Goal: Transaction & Acquisition: Purchase product/service

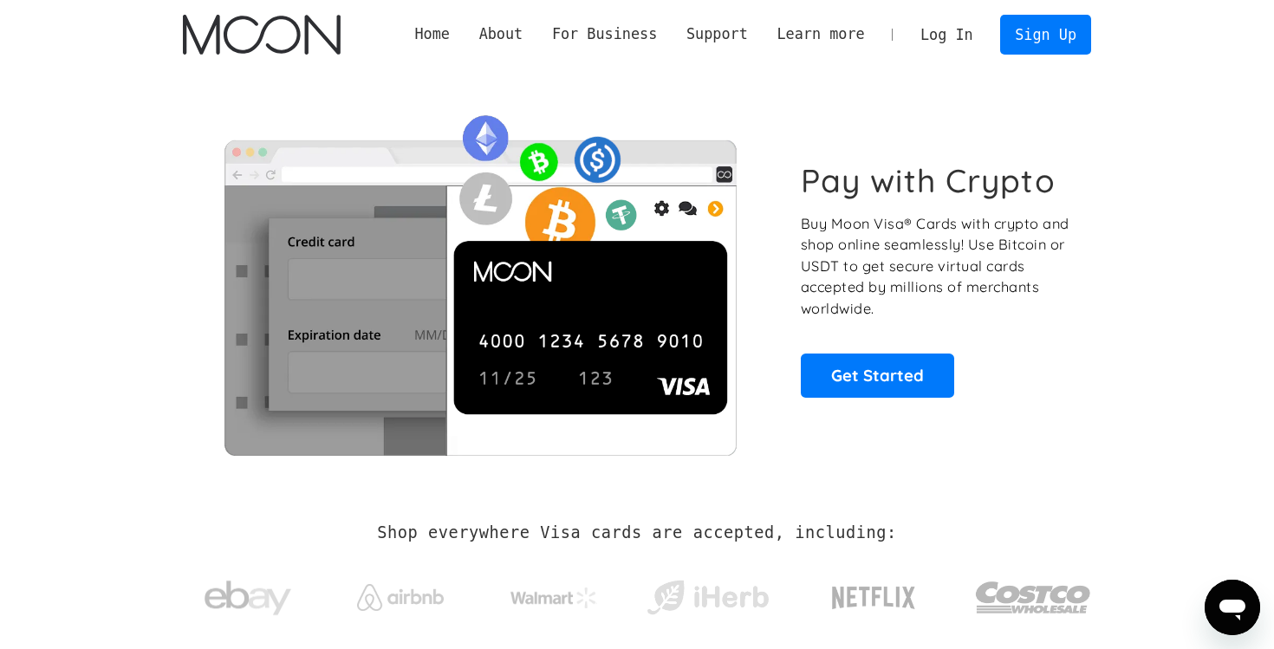
click at [955, 39] on link "Log In" at bounding box center [946, 35] width 81 height 38
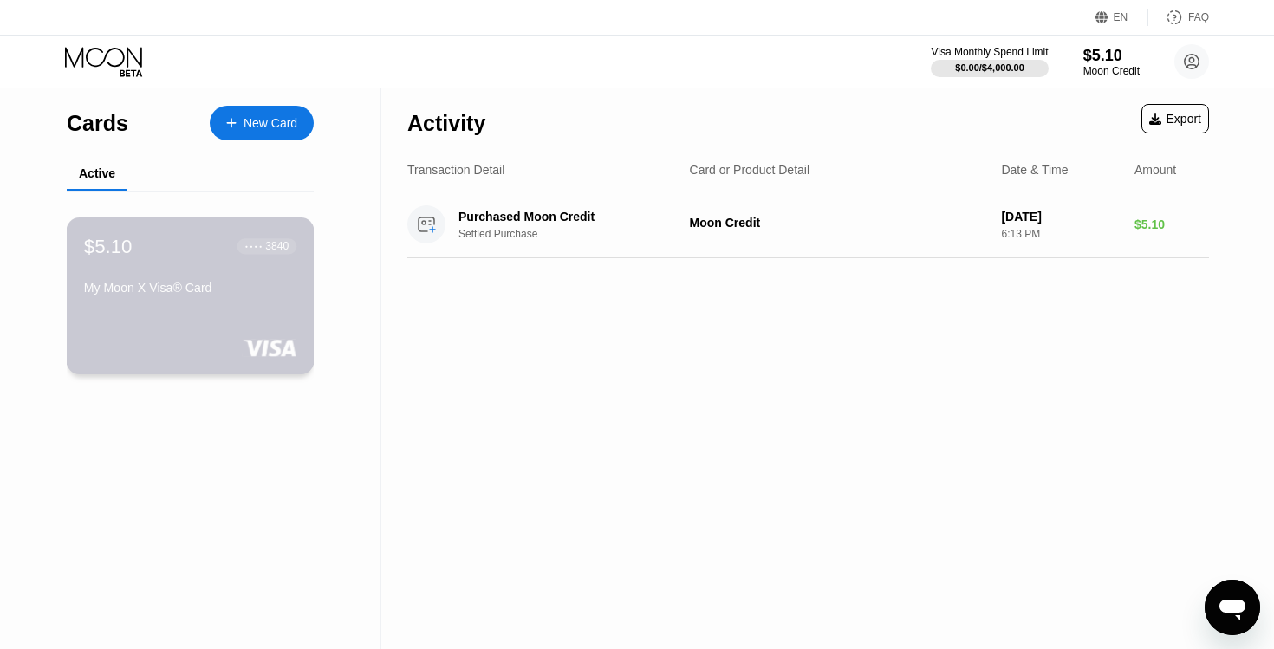
click at [246, 245] on div "● ● ● ●" at bounding box center [253, 246] width 17 height 5
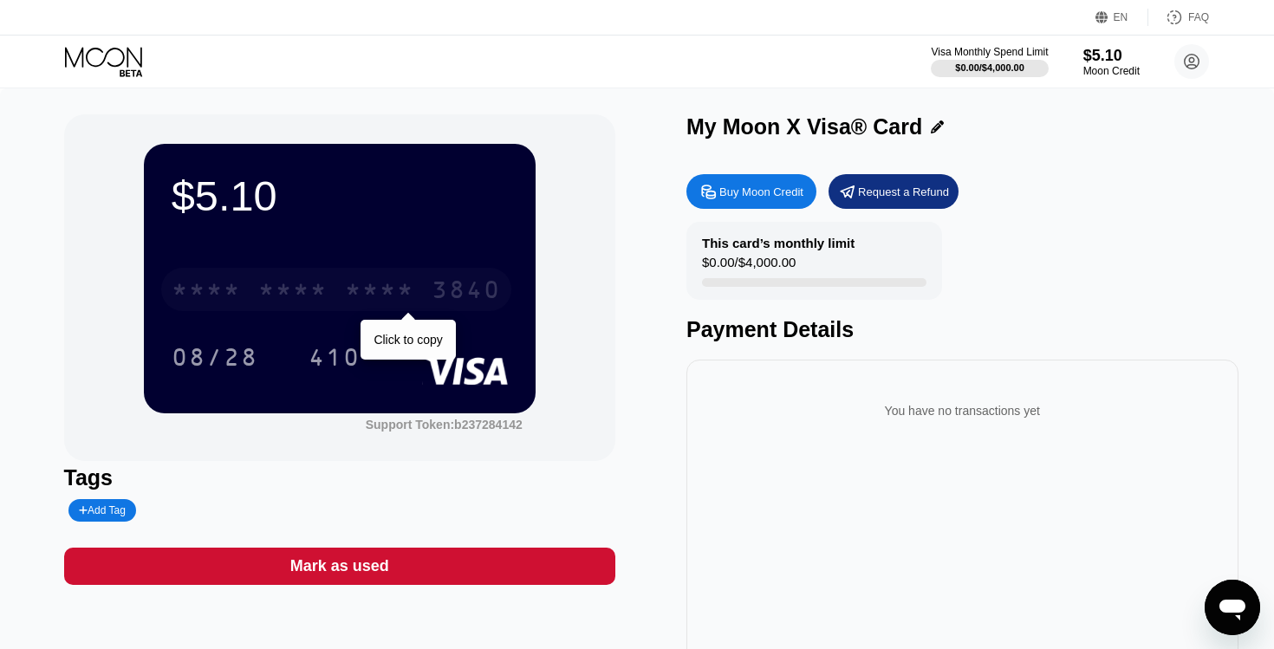
click at [331, 297] on div "* * * * * * * * * * * * 3840" at bounding box center [336, 289] width 350 height 43
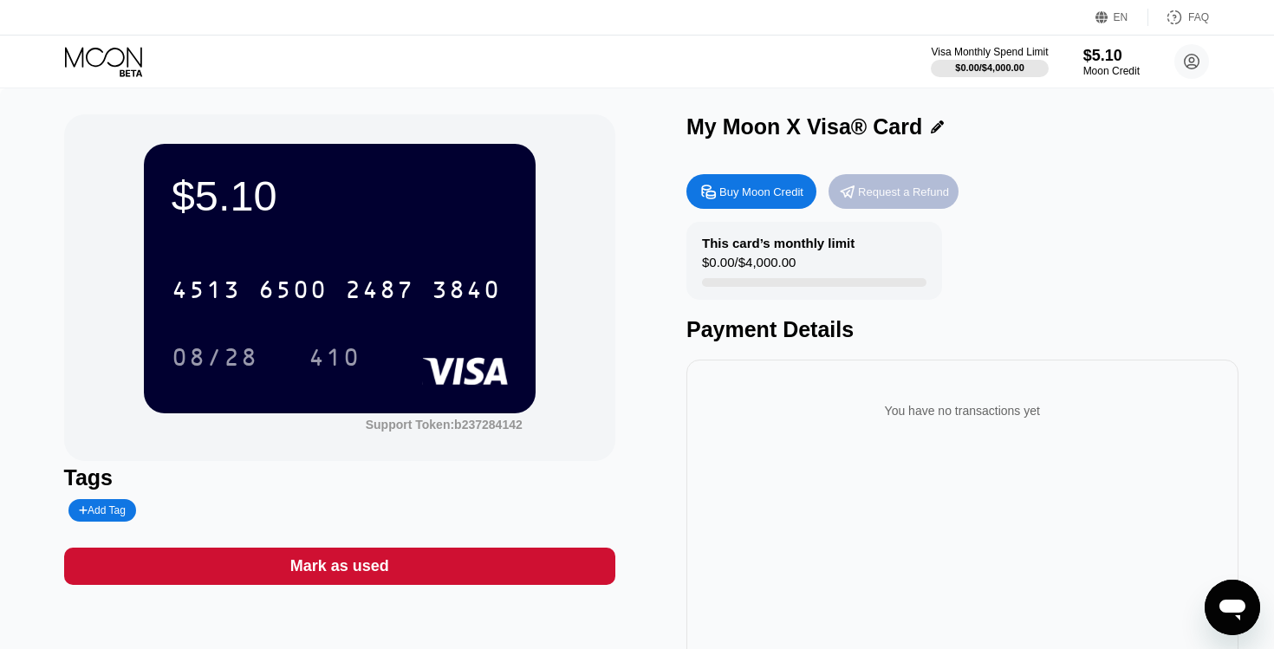
click at [911, 195] on div "Request a Refund" at bounding box center [903, 192] width 91 height 15
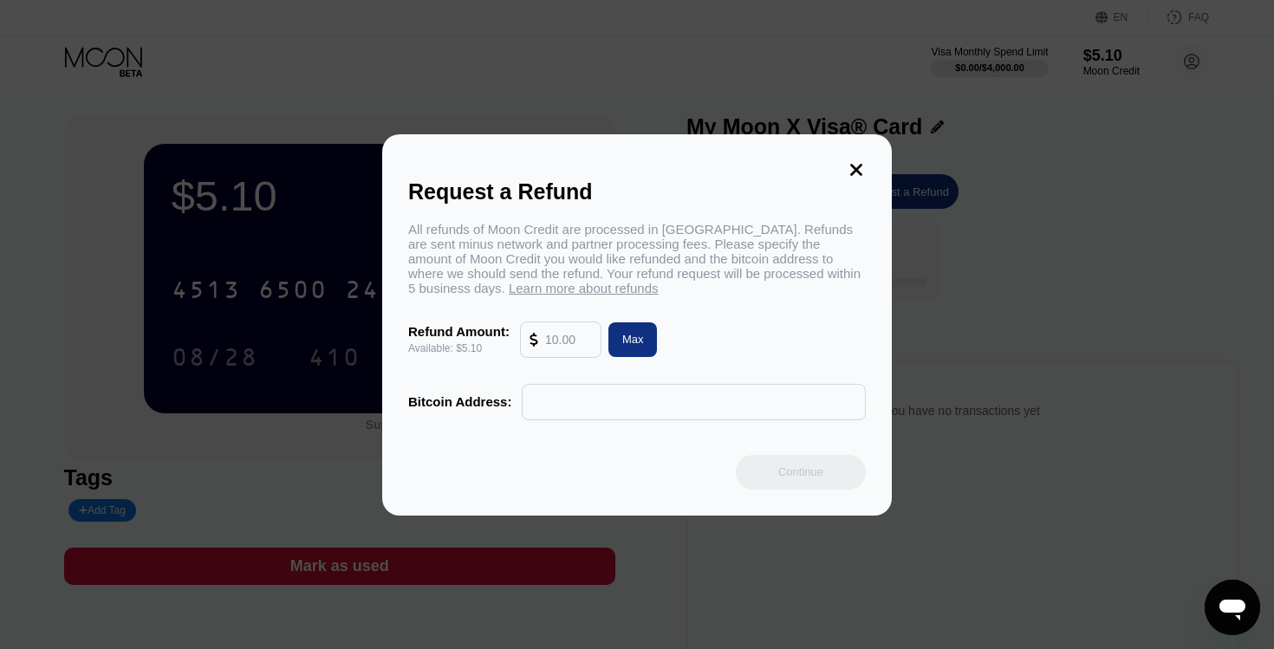
click at [562, 341] on input "text" at bounding box center [568, 340] width 47 height 35
click at [556, 407] on input "text" at bounding box center [693, 402] width 325 height 35
click at [855, 174] on icon at bounding box center [856, 169] width 19 height 19
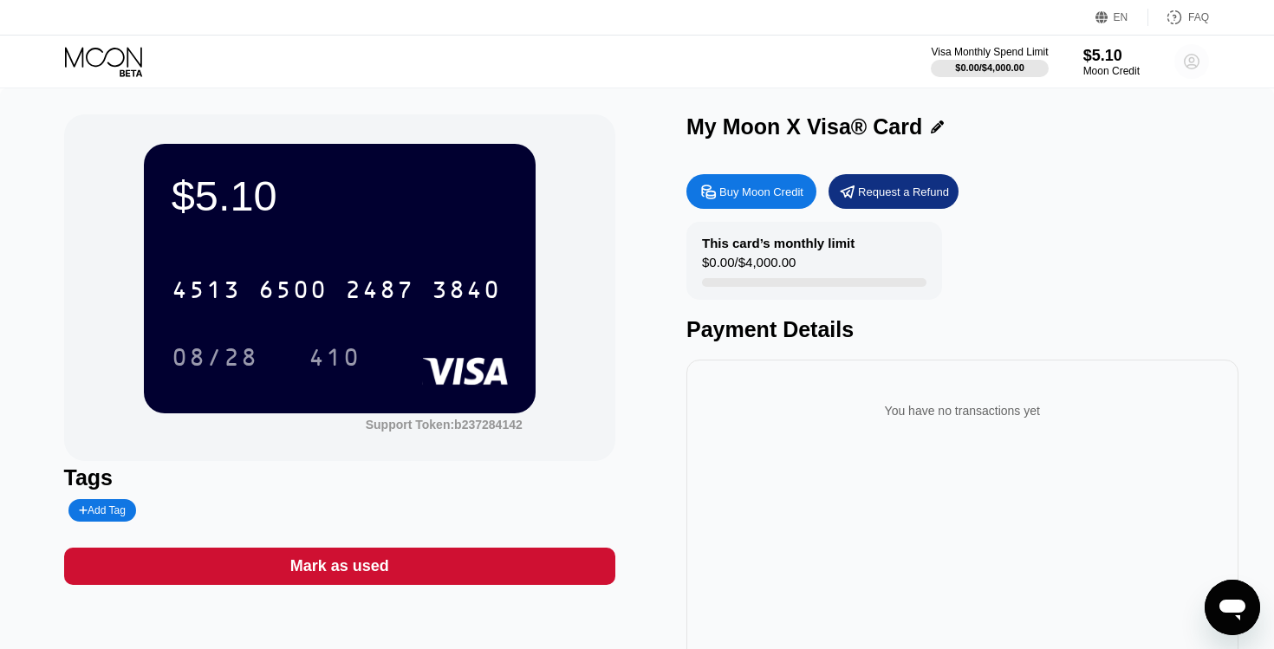
click at [1197, 68] on circle at bounding box center [1192, 61] width 35 height 35
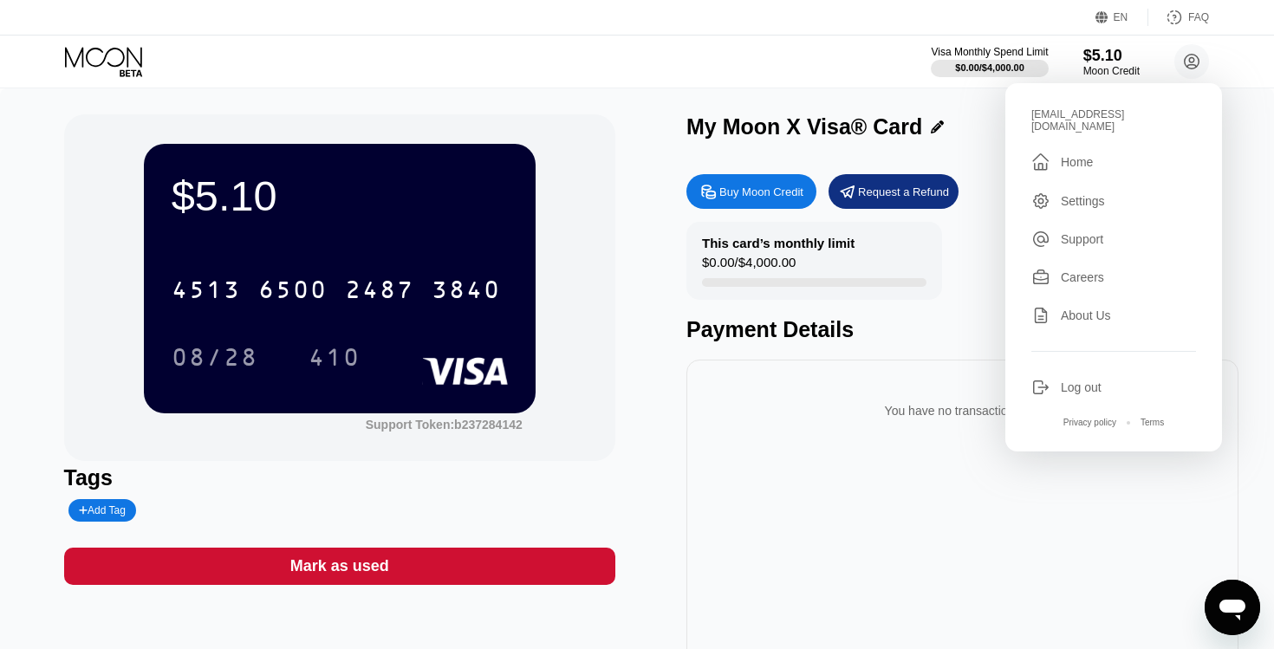
click at [727, 88] on div "$5.10 4513 6500 2487 3840 08/28 410 Support Token: b237284142 Tags Add Tag Mark…" at bounding box center [637, 397] width 1274 height 618
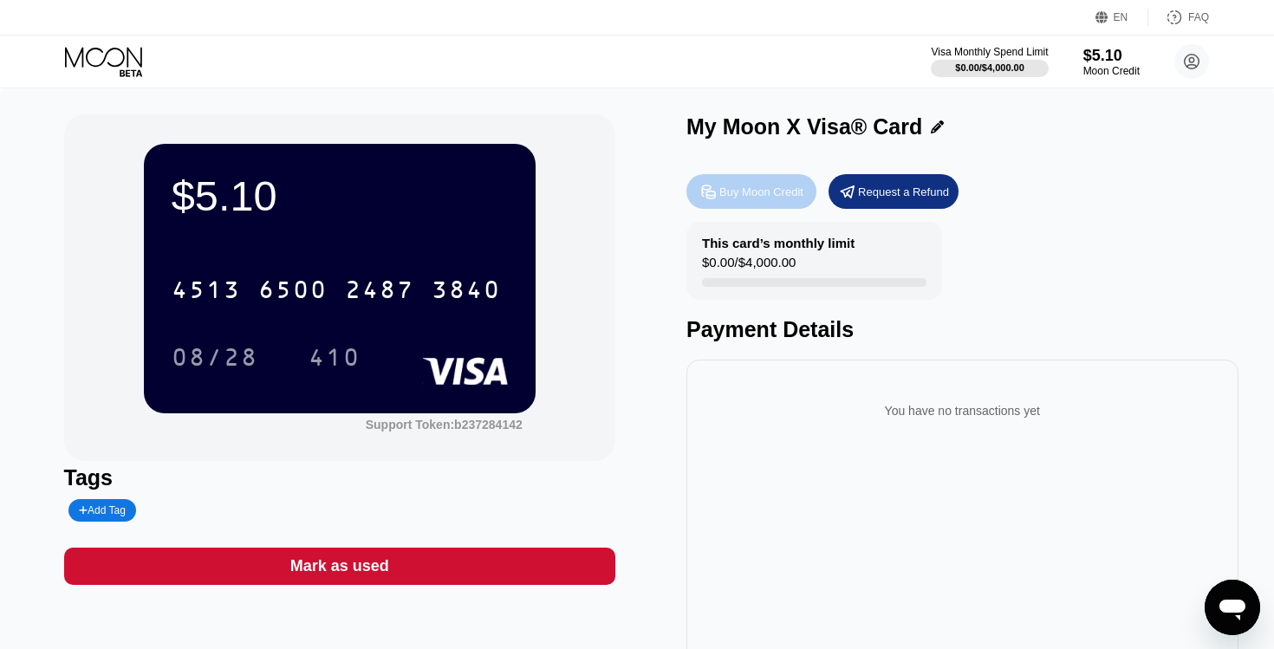
click at [772, 197] on div "Buy Moon Credit" at bounding box center [762, 192] width 84 height 15
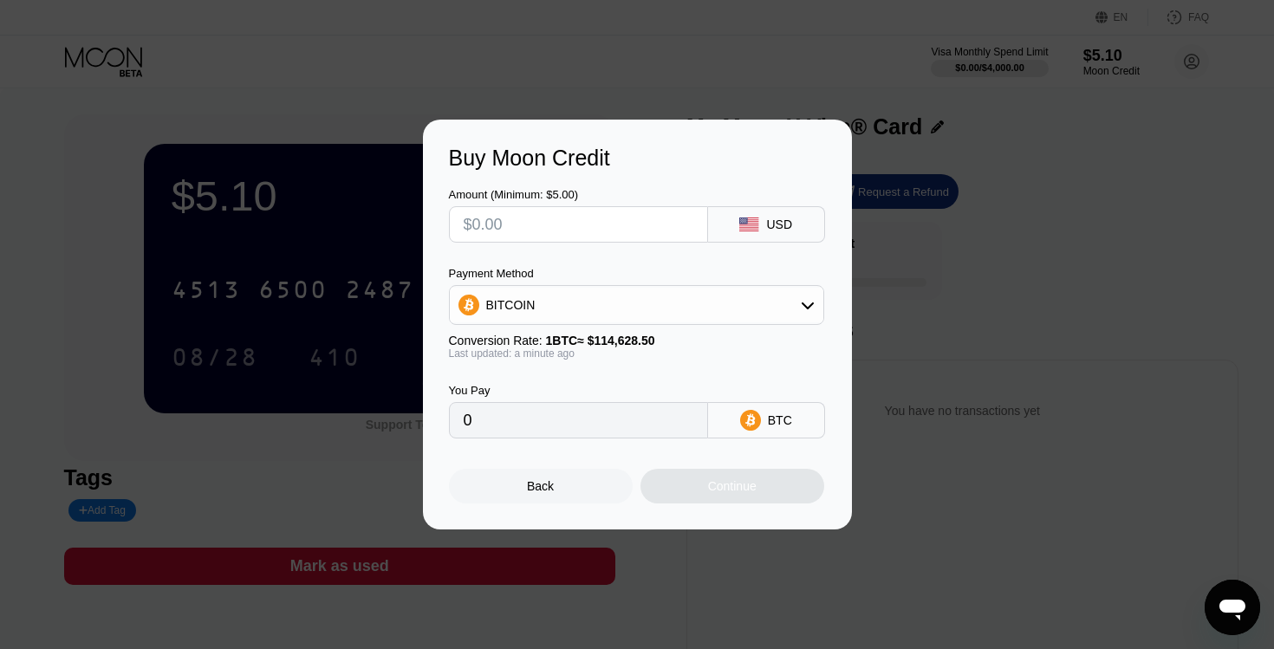
click at [581, 231] on input "text" at bounding box center [579, 224] width 230 height 35
type input "$7"
type input "0.00006107"
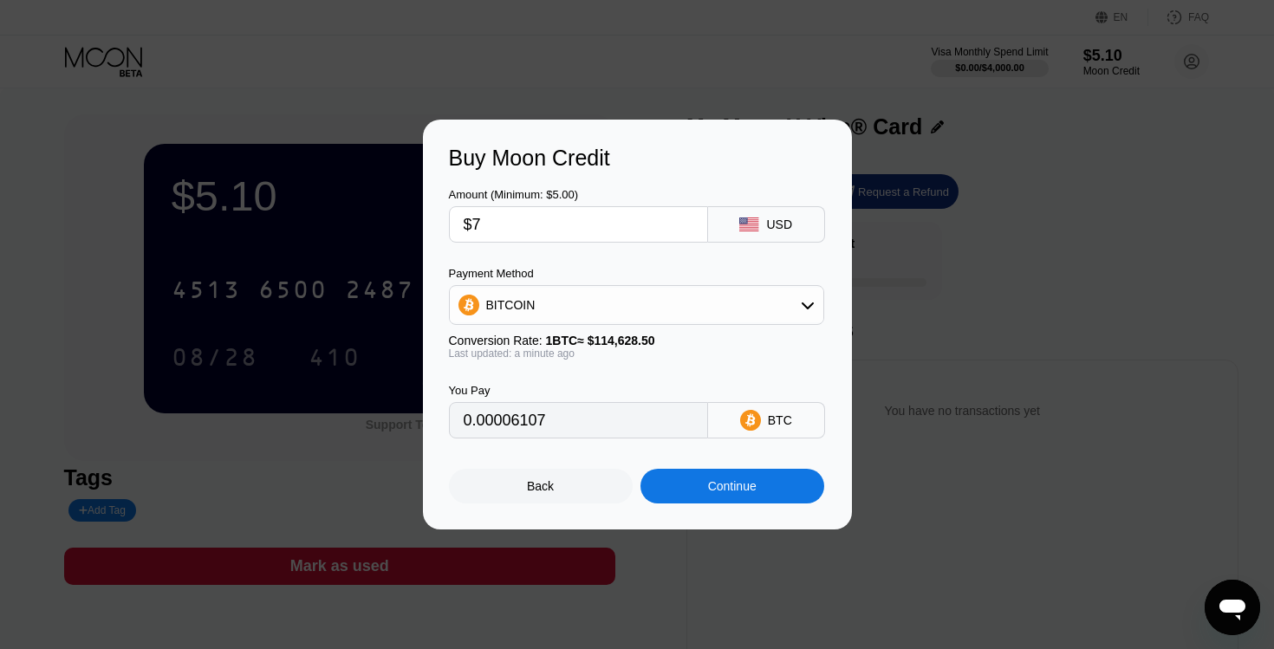
type input "$77"
type input "0.00067174"
type input "$7"
type input "0.00006107"
type input "0"
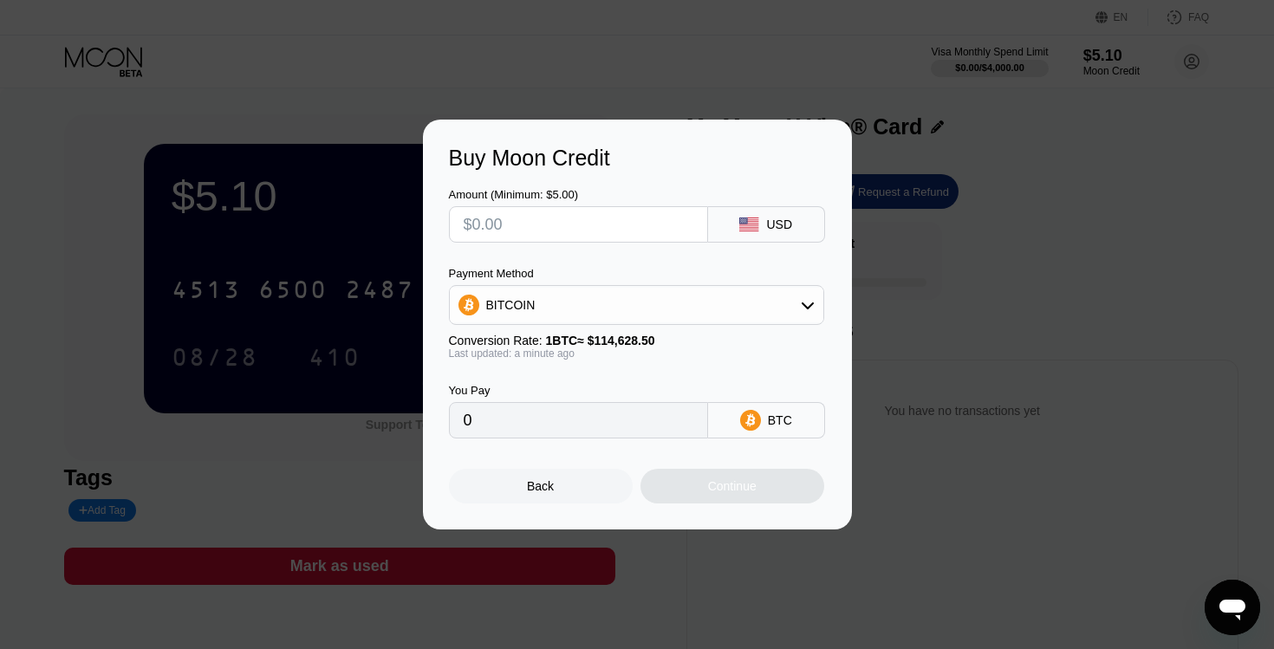
click at [588, 304] on div "BITCOIN" at bounding box center [637, 305] width 374 height 35
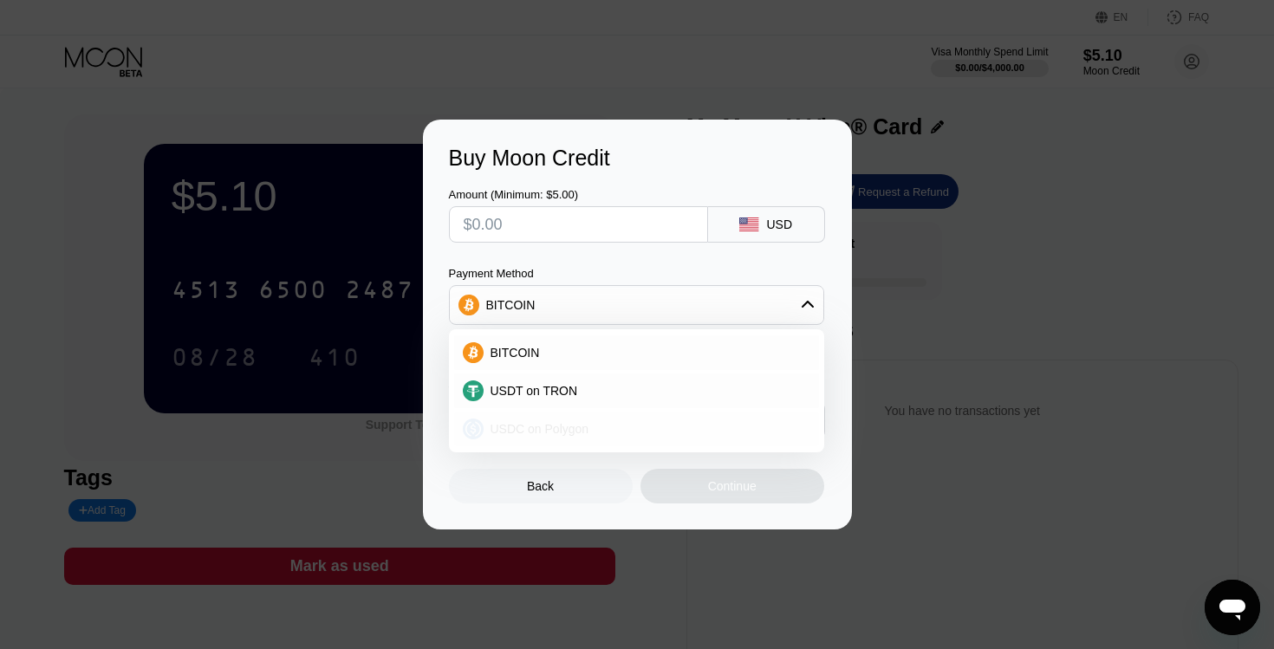
click at [516, 429] on span "USDC on Polygon" at bounding box center [540, 429] width 99 height 14
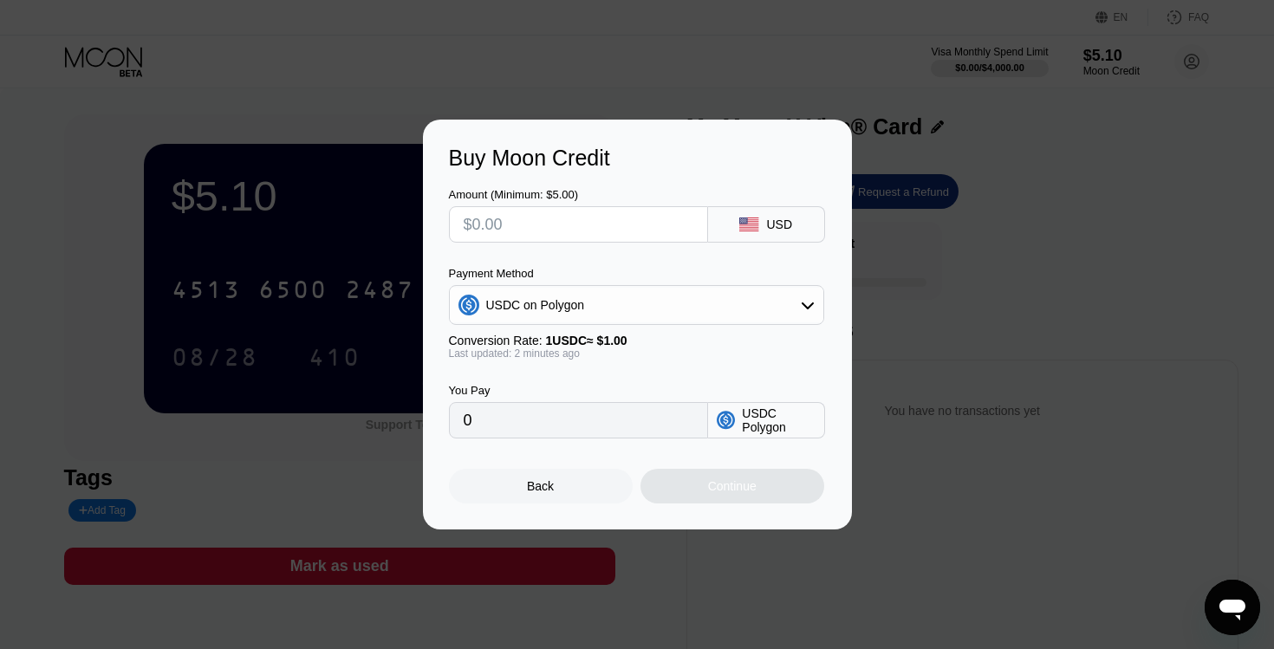
click at [524, 216] on input "text" at bounding box center [579, 224] width 230 height 35
type input "$1"
type input "1.00000000"
type input "$10"
type input "10.00000000"
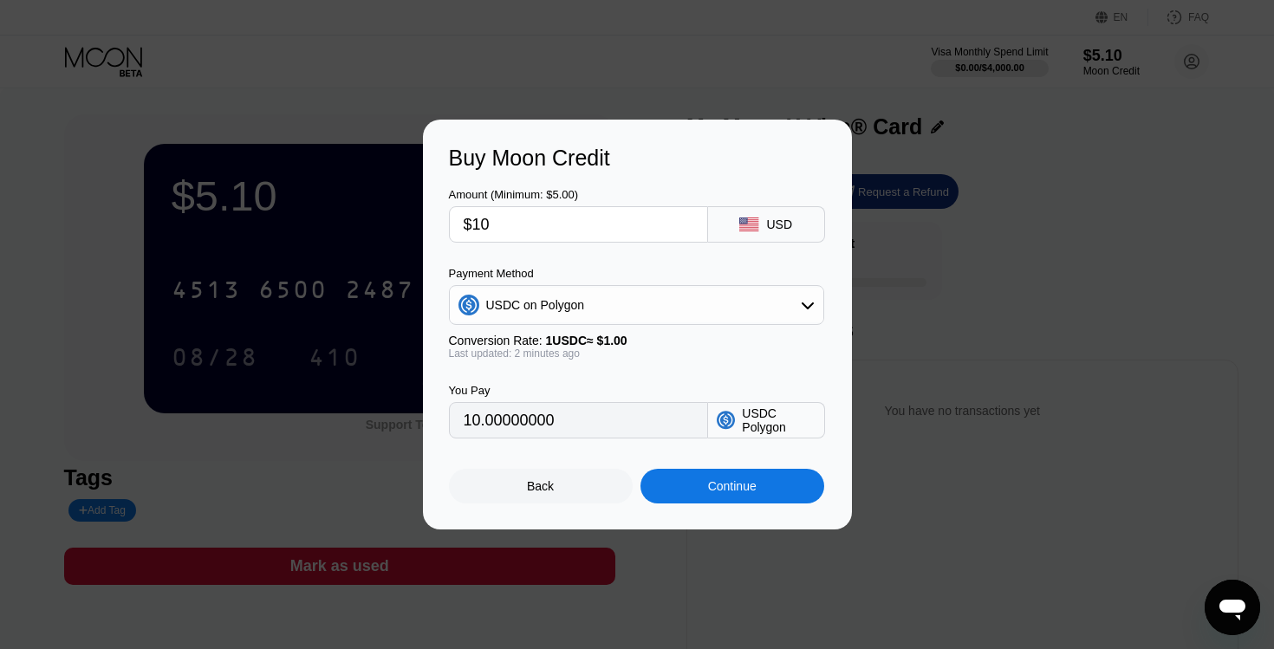
type input "$100"
type input "100.00000000"
type input "$100"
click at [791, 305] on div "USDC on Polygon" at bounding box center [637, 305] width 374 height 35
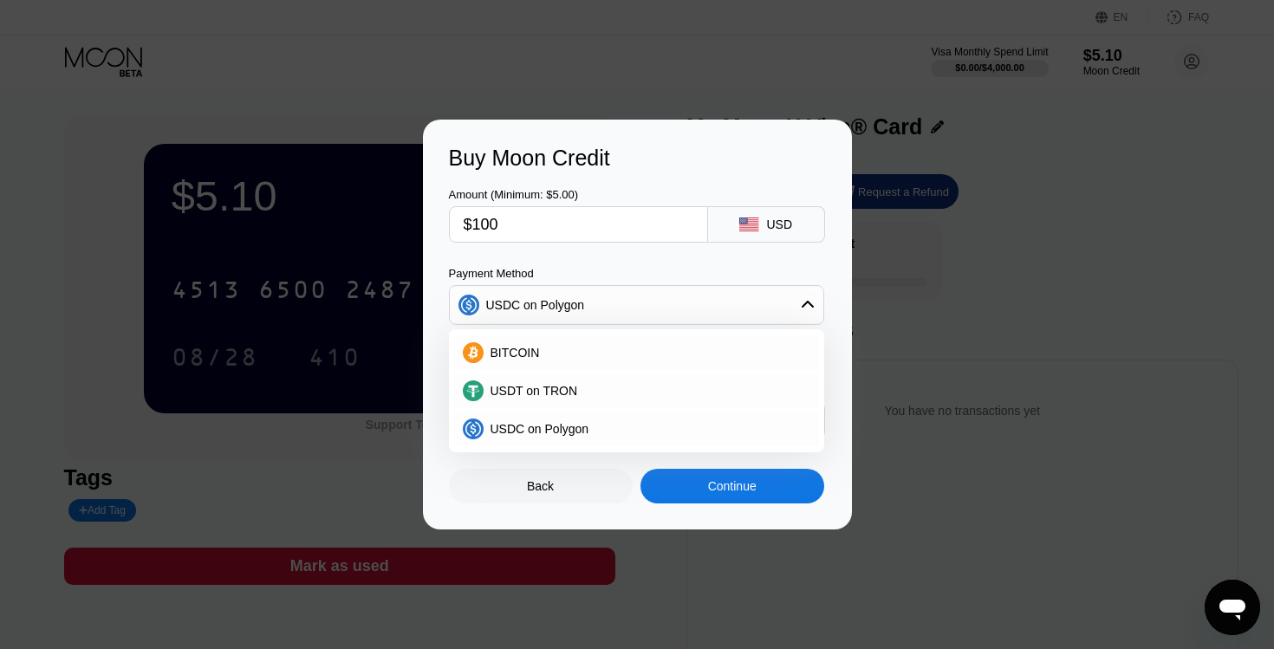
click at [791, 305] on div "USDC on Polygon" at bounding box center [637, 305] width 374 height 35
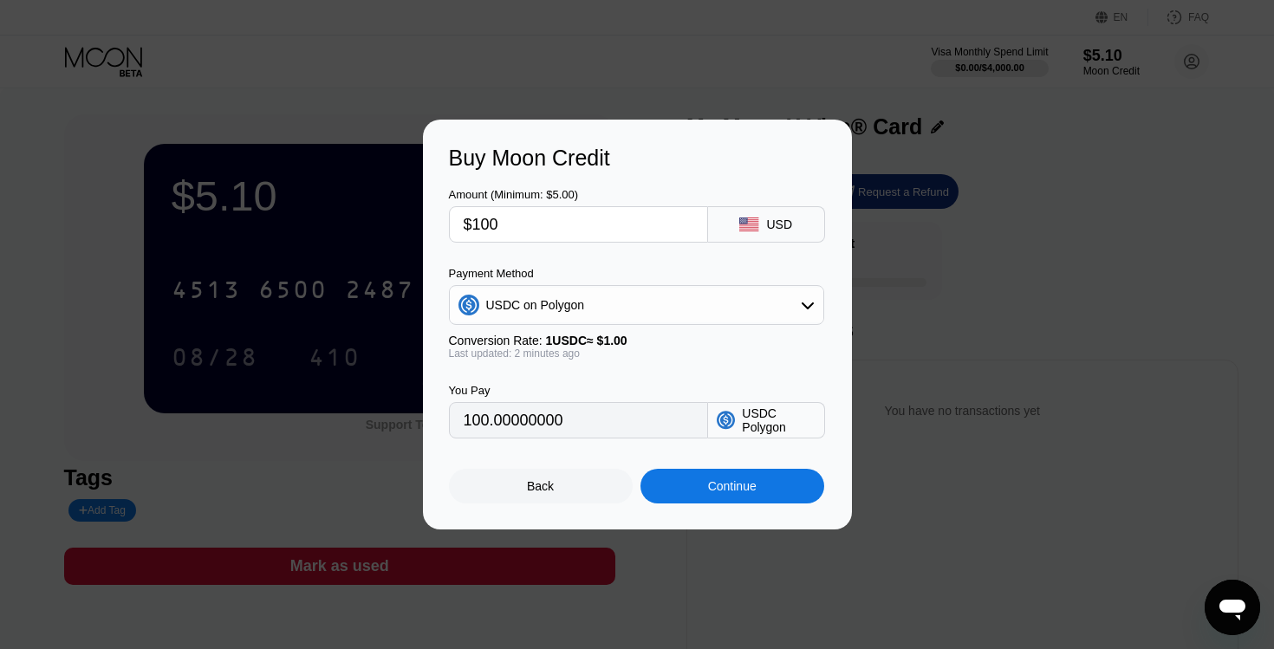
click at [544, 497] on div "Back" at bounding box center [541, 486] width 184 height 35
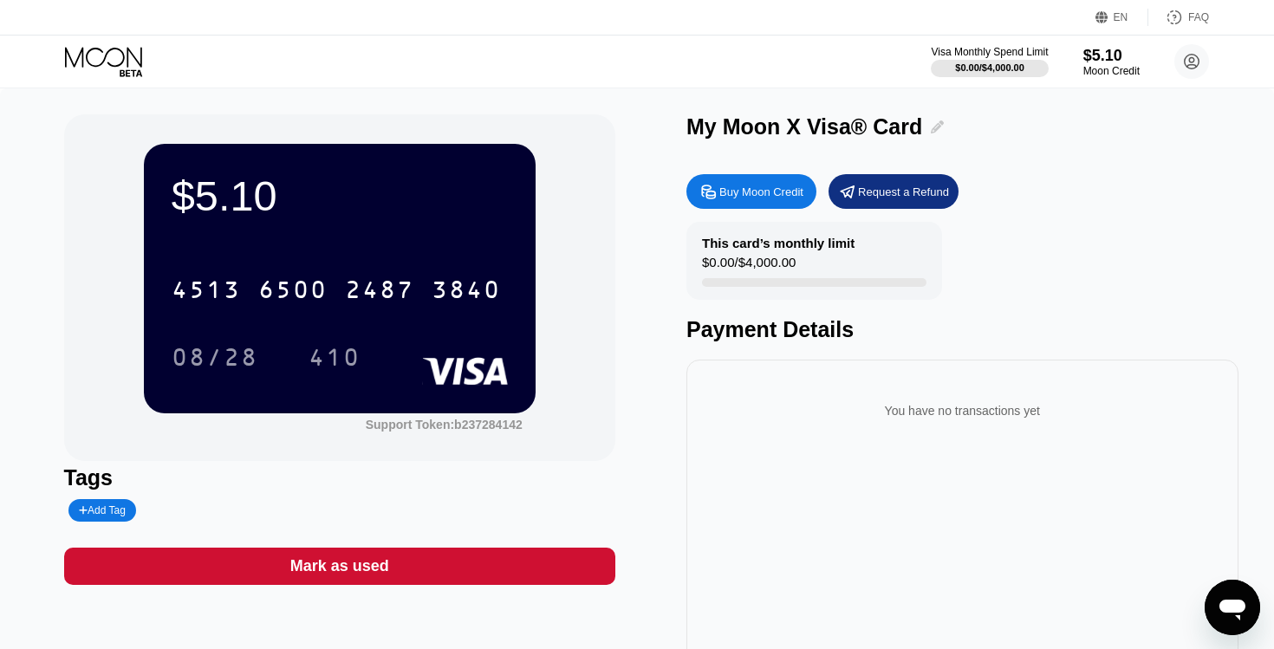
click at [931, 123] on icon at bounding box center [937, 127] width 13 height 13
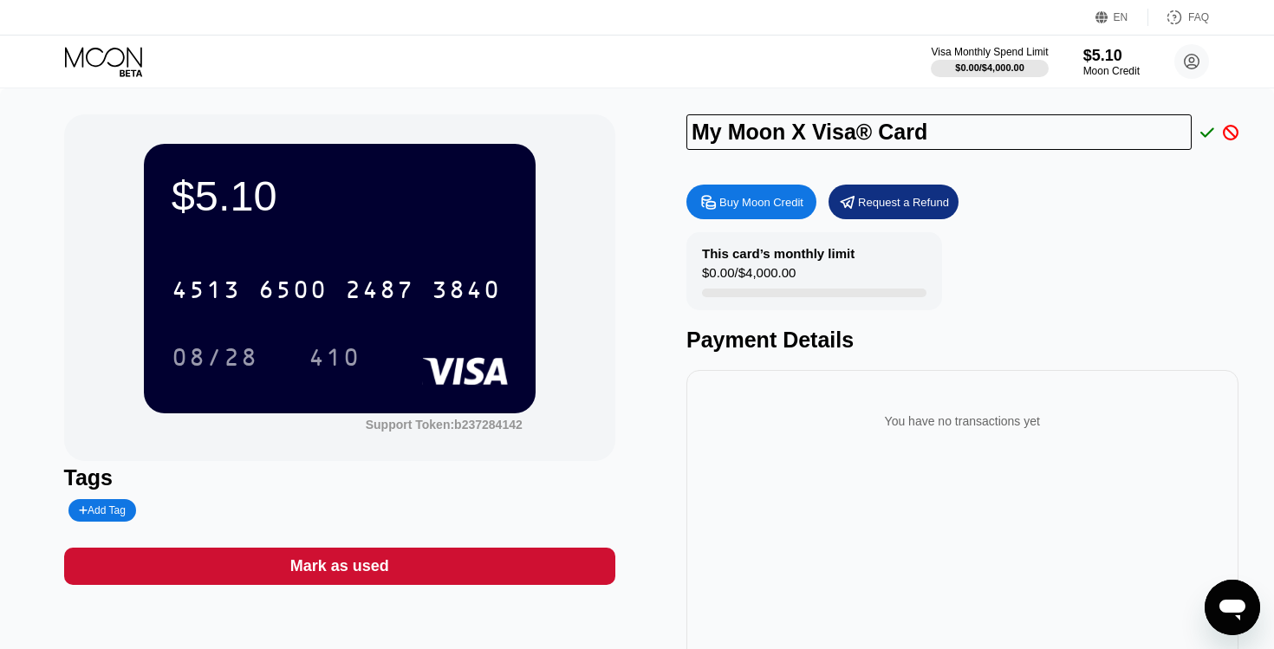
click at [616, 238] on div "$5.10 4513 6500 2487 3840 08/28 410 Support Token: b237284142 Tags Add Tag Mark…" at bounding box center [637, 393] width 1147 height 559
click at [1215, 134] on div at bounding box center [1227, 133] width 24 height 16
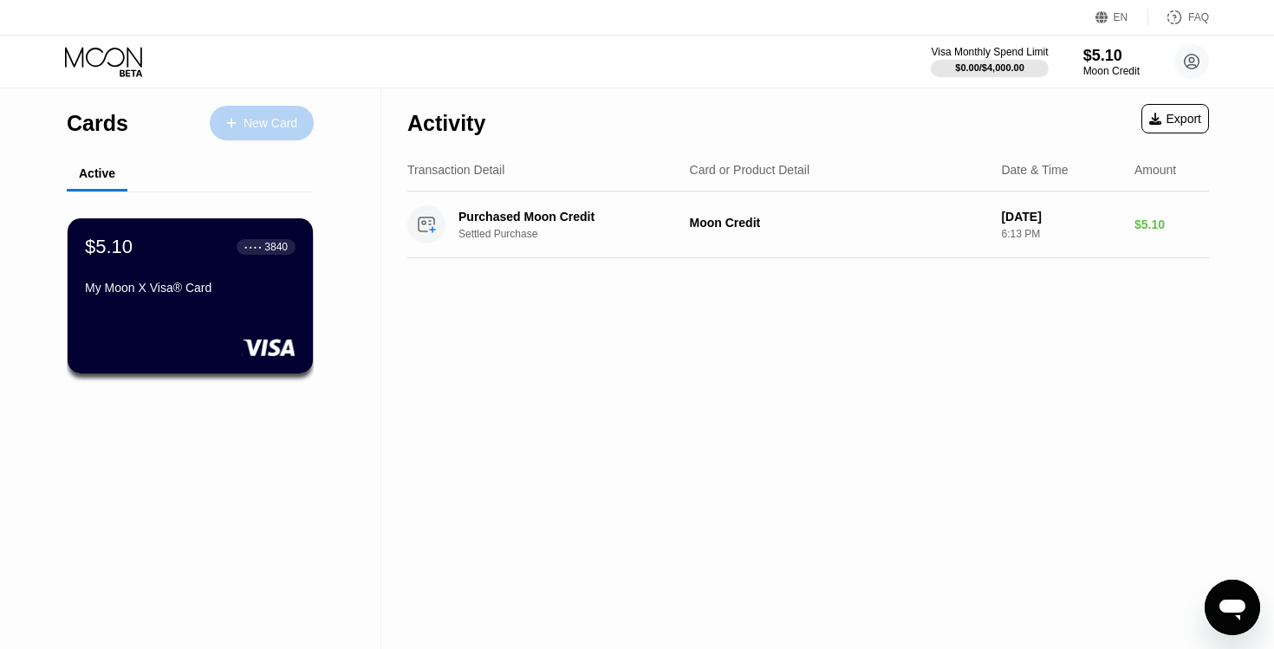
click at [255, 118] on div "New Card" at bounding box center [271, 123] width 54 height 15
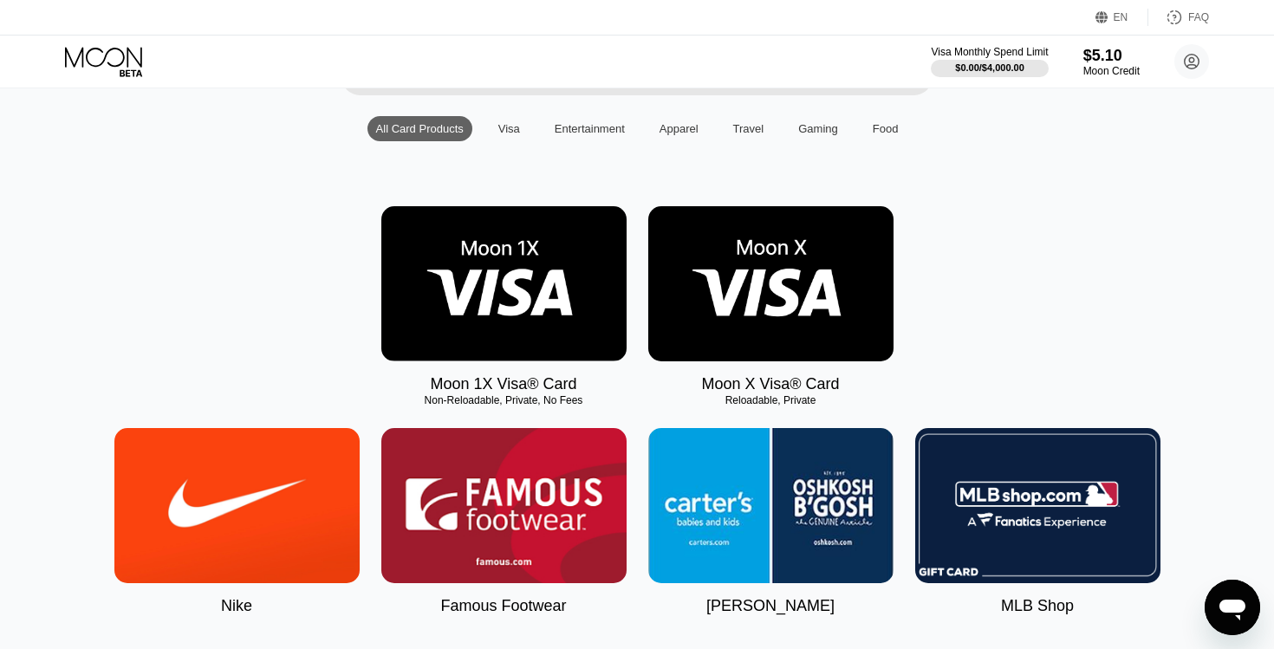
scroll to position [161, 0]
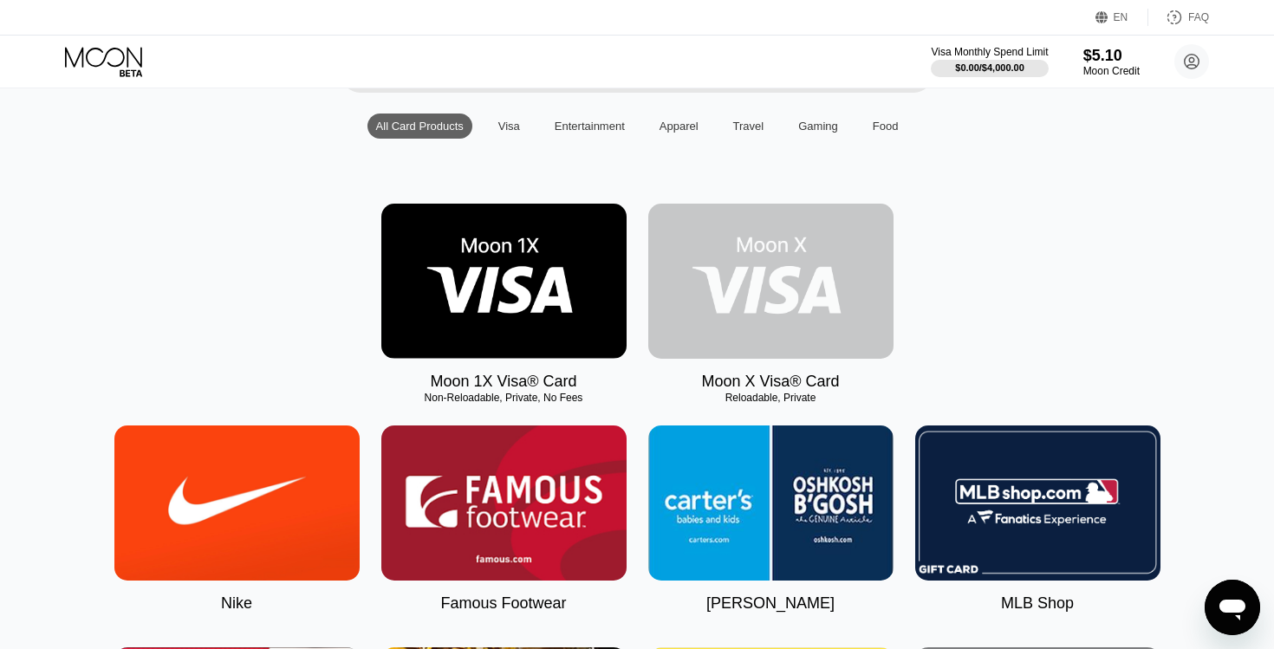
click at [834, 265] on img at bounding box center [771, 281] width 245 height 155
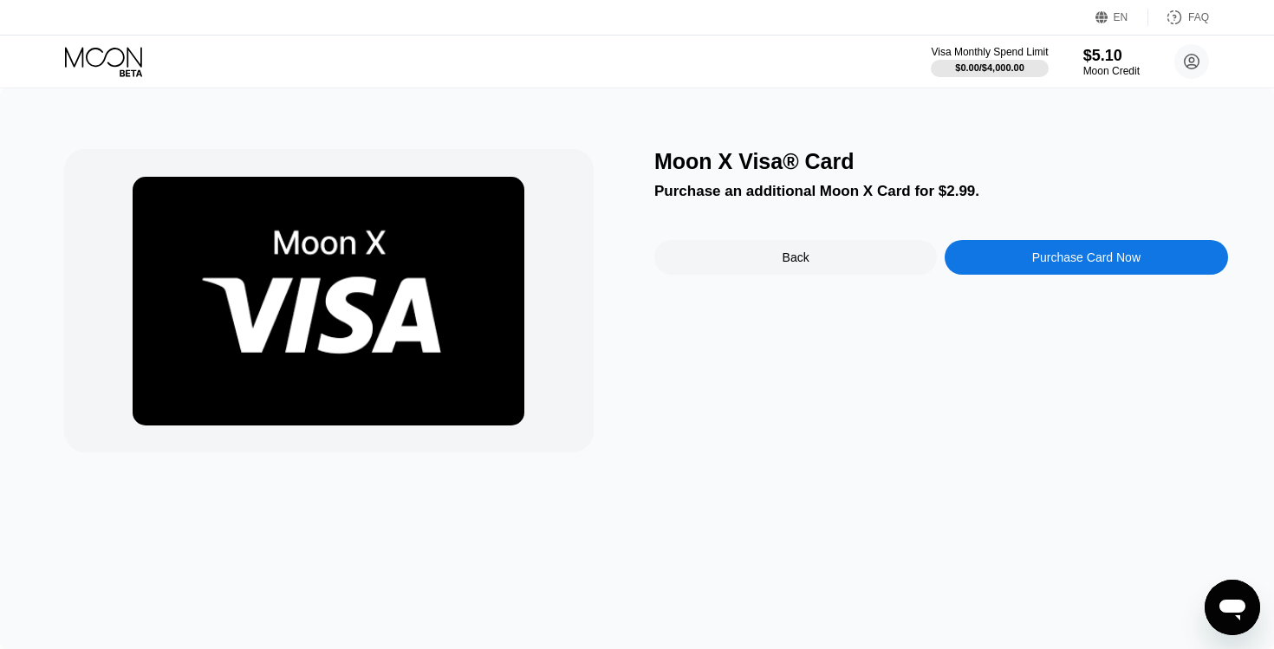
drag, startPoint x: 652, startPoint y: 160, endPoint x: 937, endPoint y: 141, distance: 285.9
click at [937, 141] on div "Moon X Visa® Card Purchase an additional Moon X Card for $2.99. Back Purchase C…" at bounding box center [637, 368] width 1274 height 561
click at [810, 158] on div "Moon X Visa® Card" at bounding box center [942, 161] width 574 height 25
drag, startPoint x: 656, startPoint y: 166, endPoint x: 858, endPoint y: 168, distance: 202.0
click at [858, 168] on div "Moon X Visa® Card" at bounding box center [942, 161] width 574 height 25
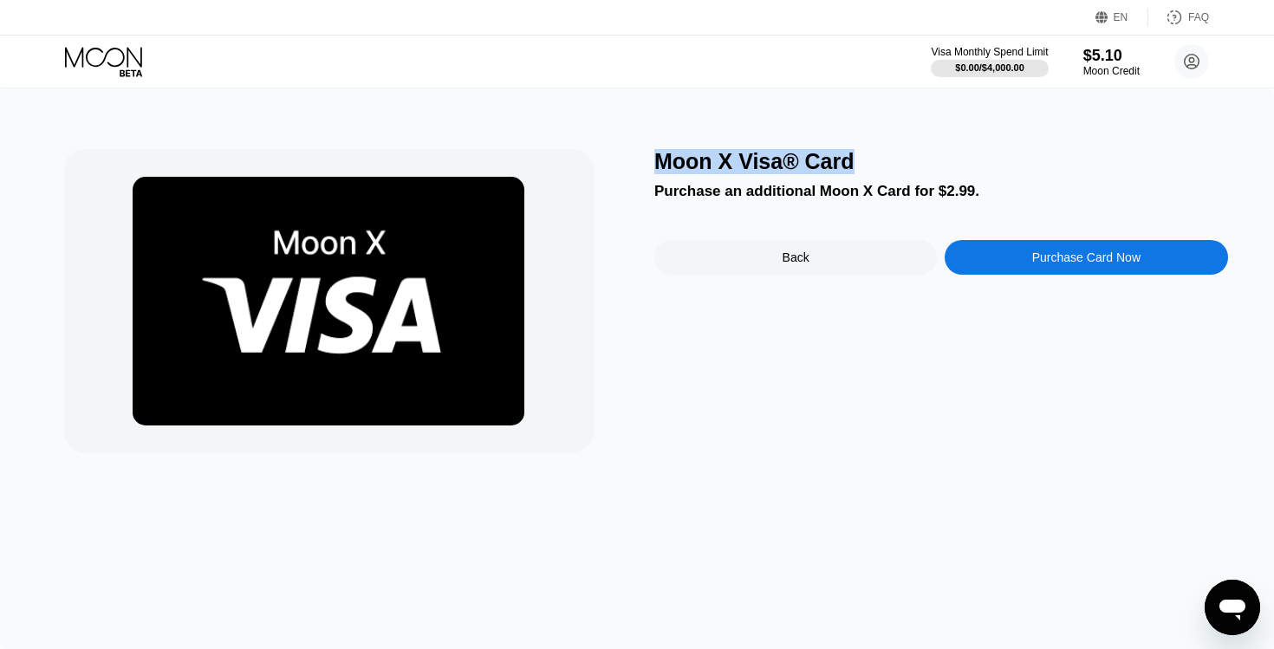
copy div "Moon X Visa® Card"
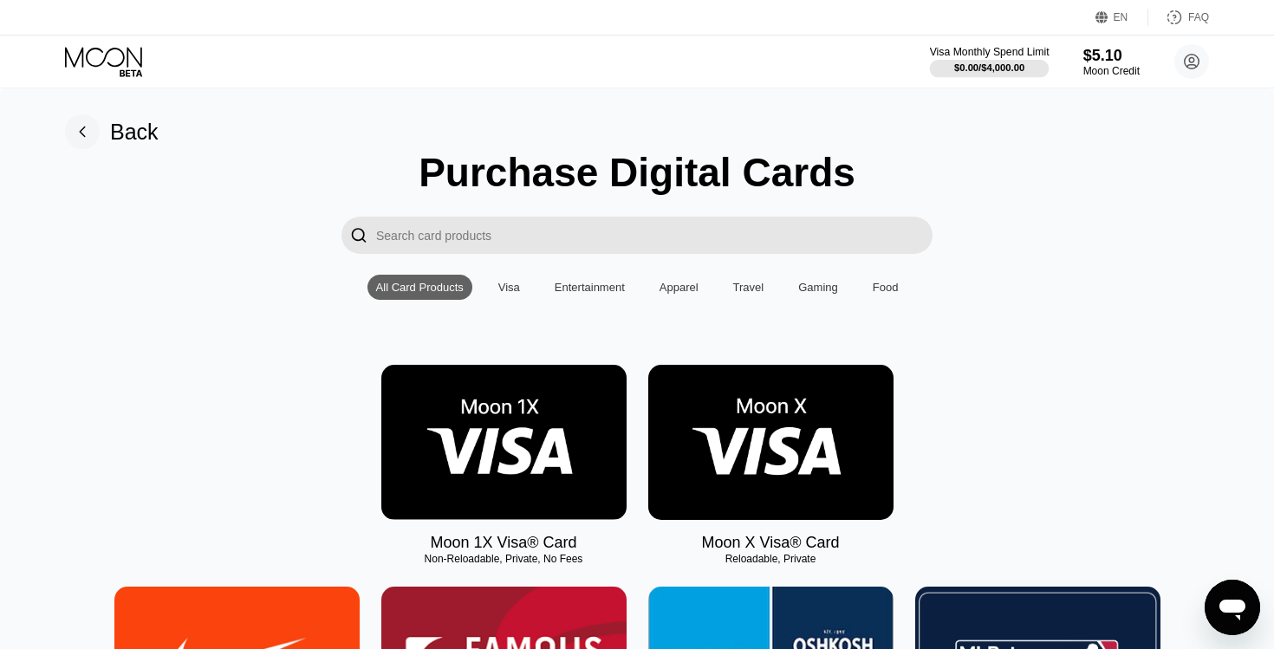
click at [982, 55] on div "Visa Monthly Spend Limit" at bounding box center [990, 52] width 120 height 12
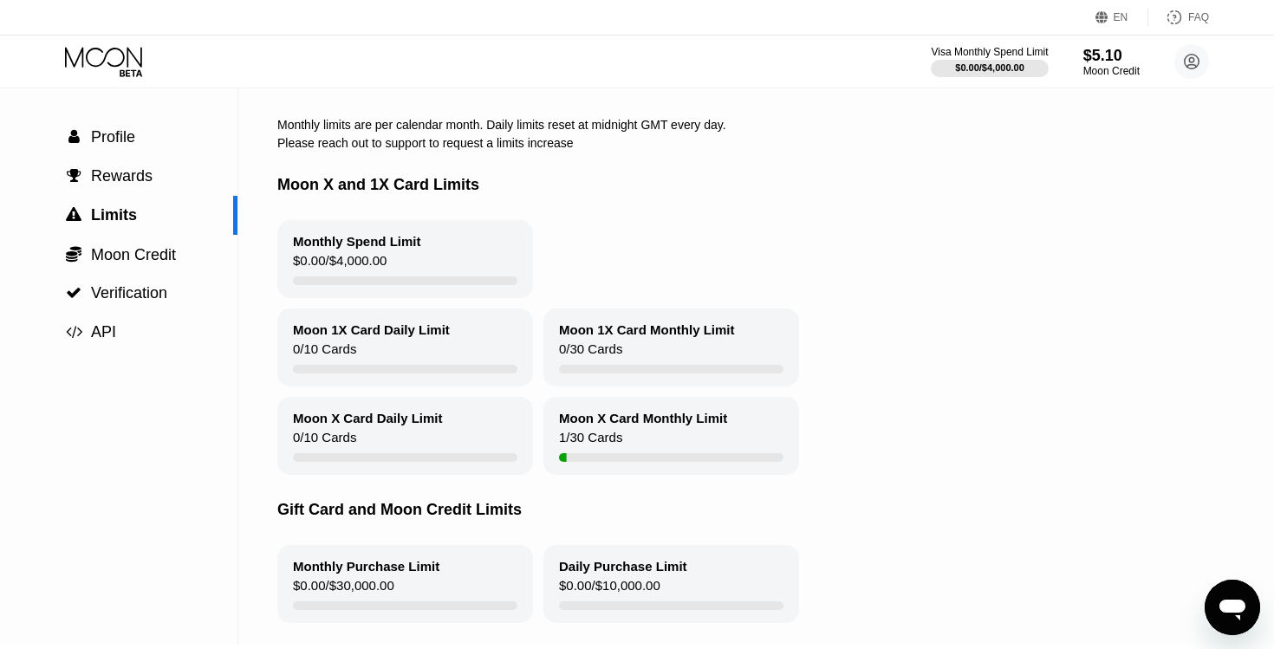
scroll to position [29, 0]
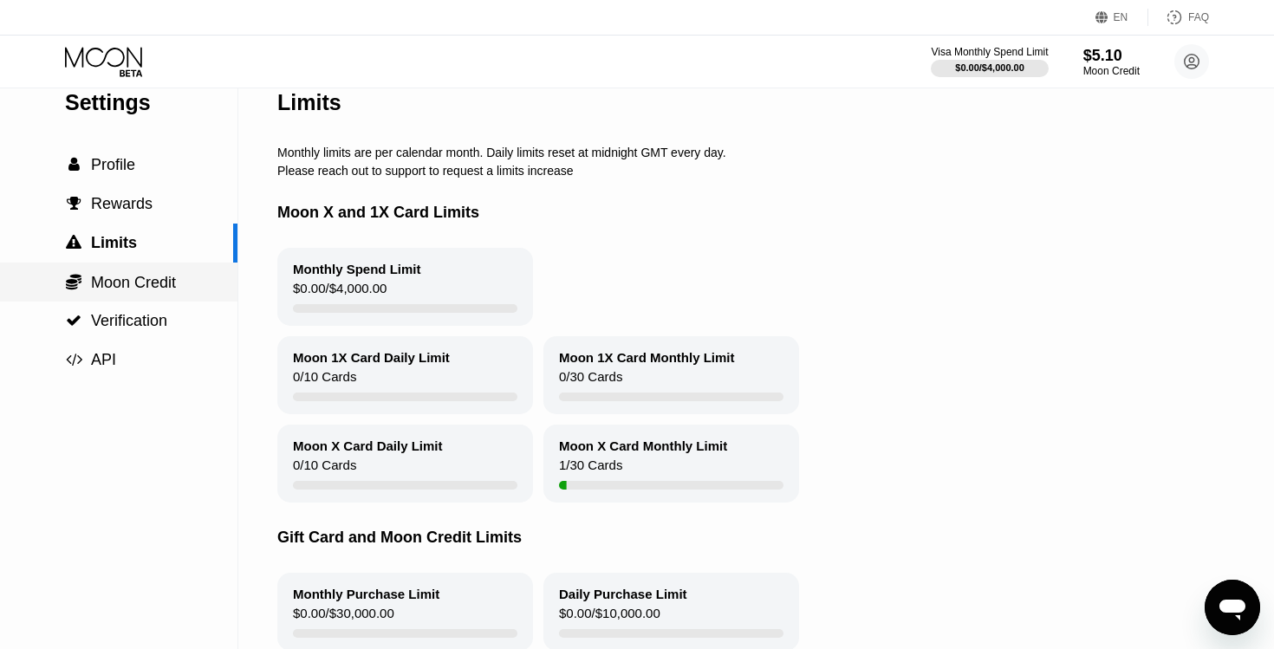
click at [179, 282] on div " Moon Credit" at bounding box center [119, 282] width 238 height 19
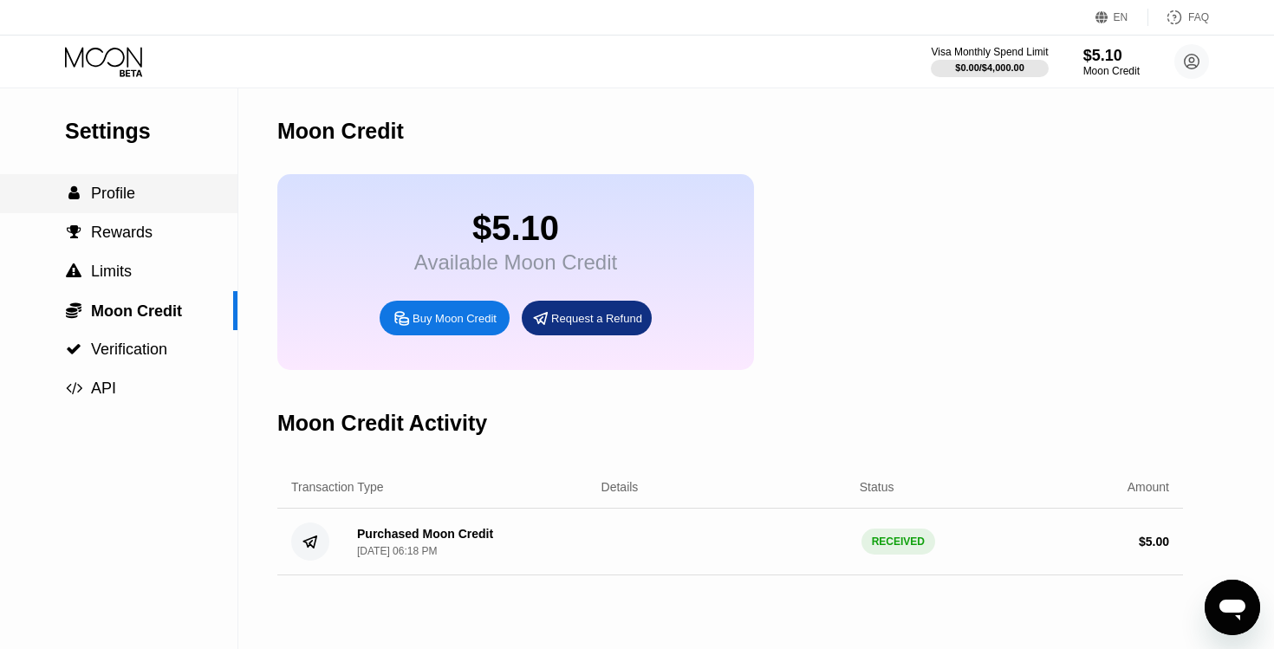
click at [134, 193] on span "Profile" at bounding box center [113, 193] width 44 height 17
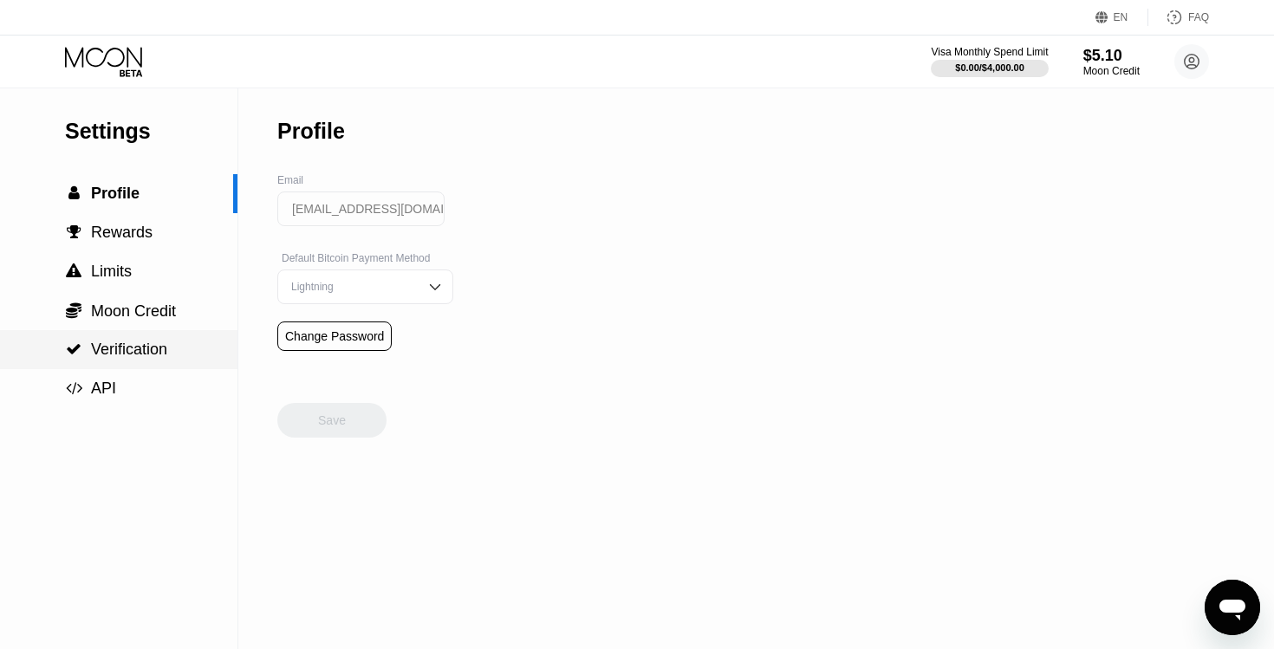
click at [114, 342] on span "Verification" at bounding box center [129, 349] width 76 height 17
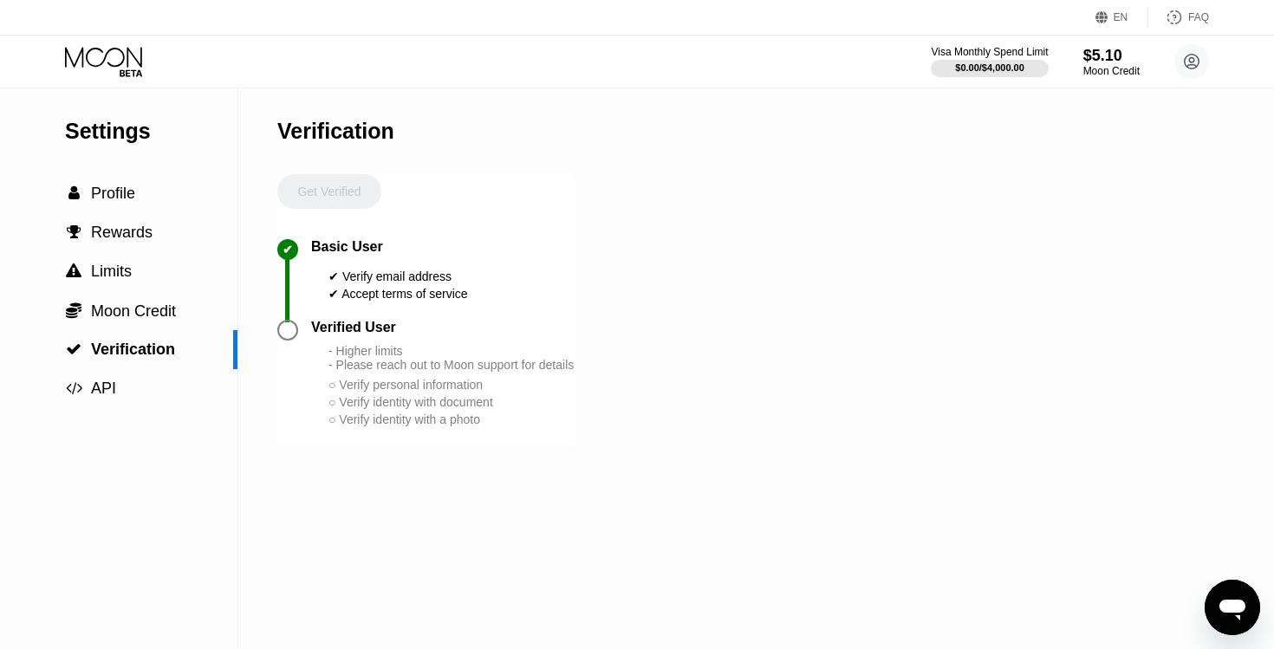
click at [1225, 606] on icon "Open messaging window" at bounding box center [1233, 610] width 26 height 21
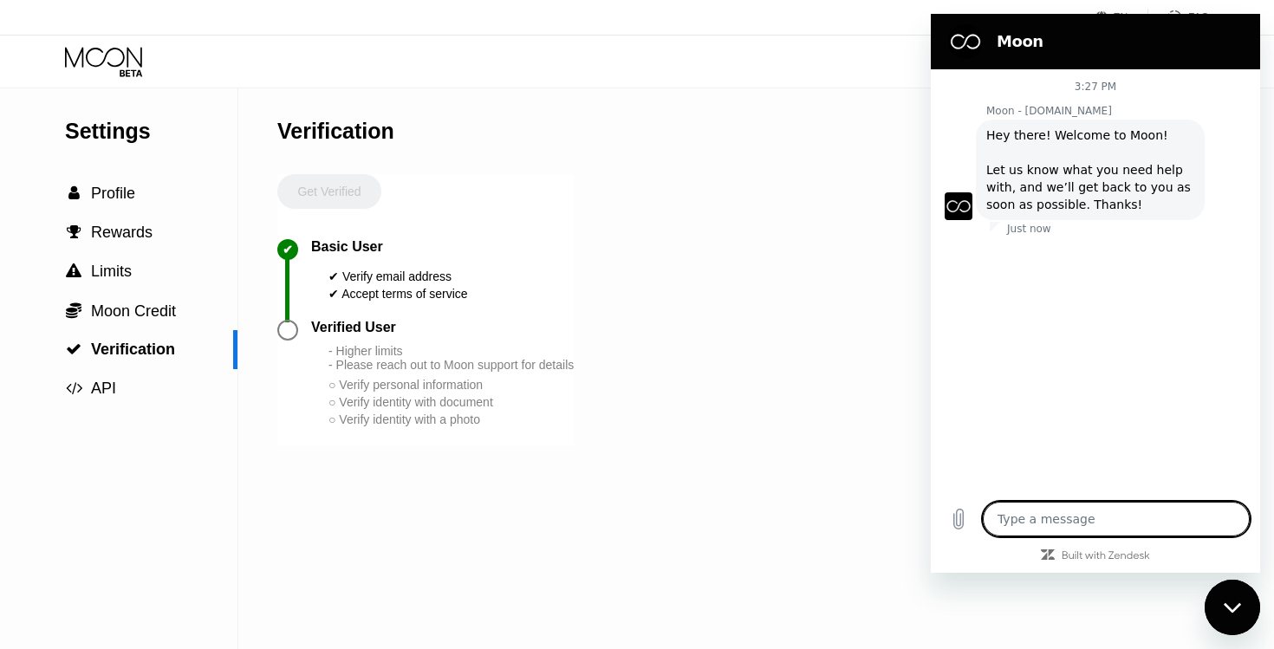
type textarea "x"
click at [1088, 511] on textarea at bounding box center [1116, 519] width 267 height 35
type textarea "h"
type textarea "x"
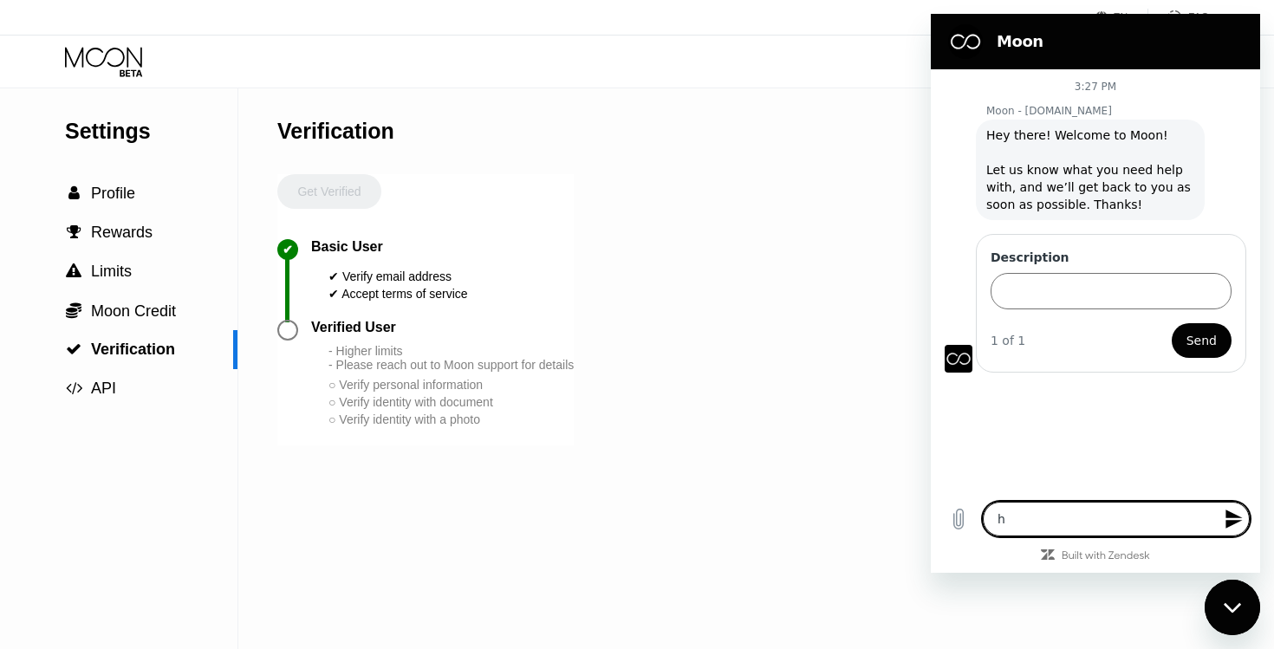
type textarea "hi"
type textarea "x"
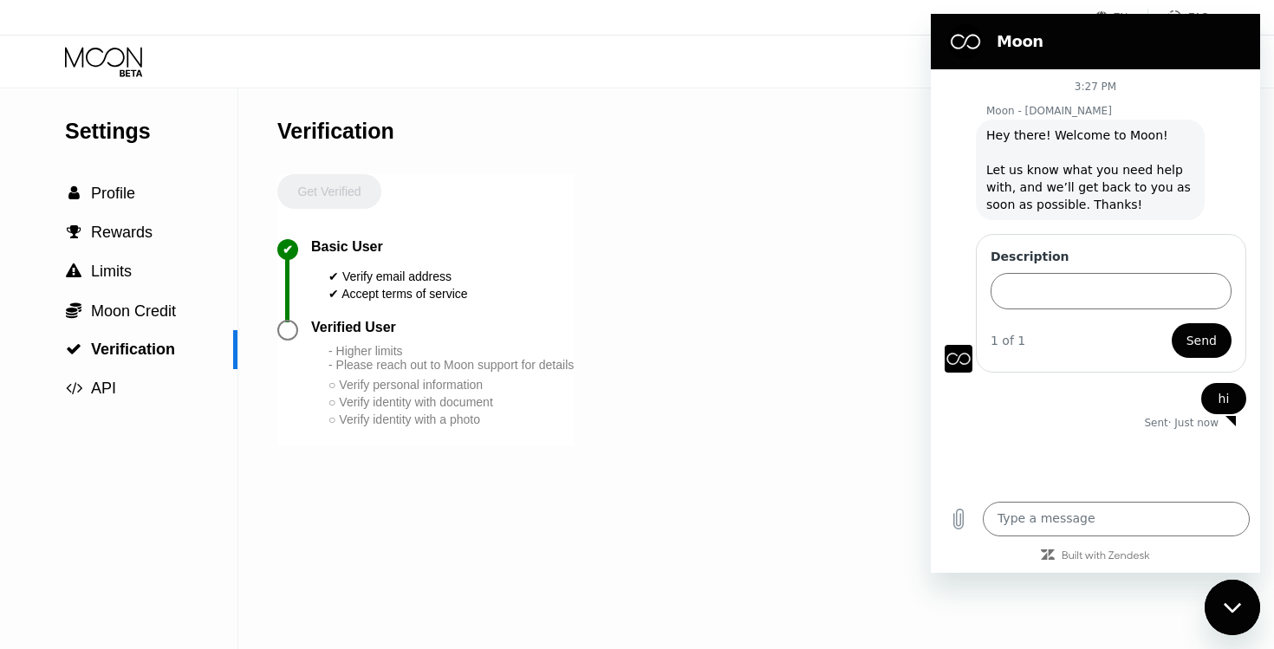
click at [693, 357] on div "Settings  Profile  Rewards  Limits  Moon Credit  Verification  API Verifi…" at bounding box center [637, 368] width 1274 height 561
click at [1236, 603] on icon "Close messaging window" at bounding box center [1233, 608] width 18 height 11
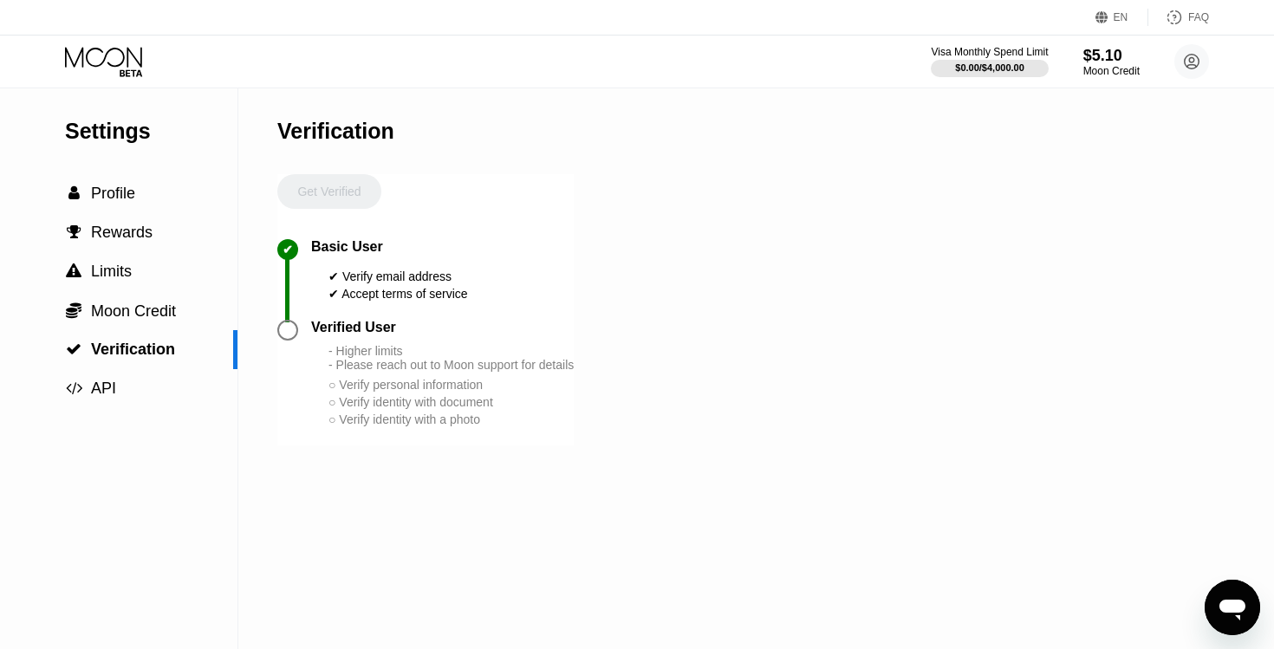
click at [381, 381] on div "○ Verify personal information" at bounding box center [451, 385] width 245 height 14
click at [285, 333] on div at bounding box center [287, 330] width 21 height 21
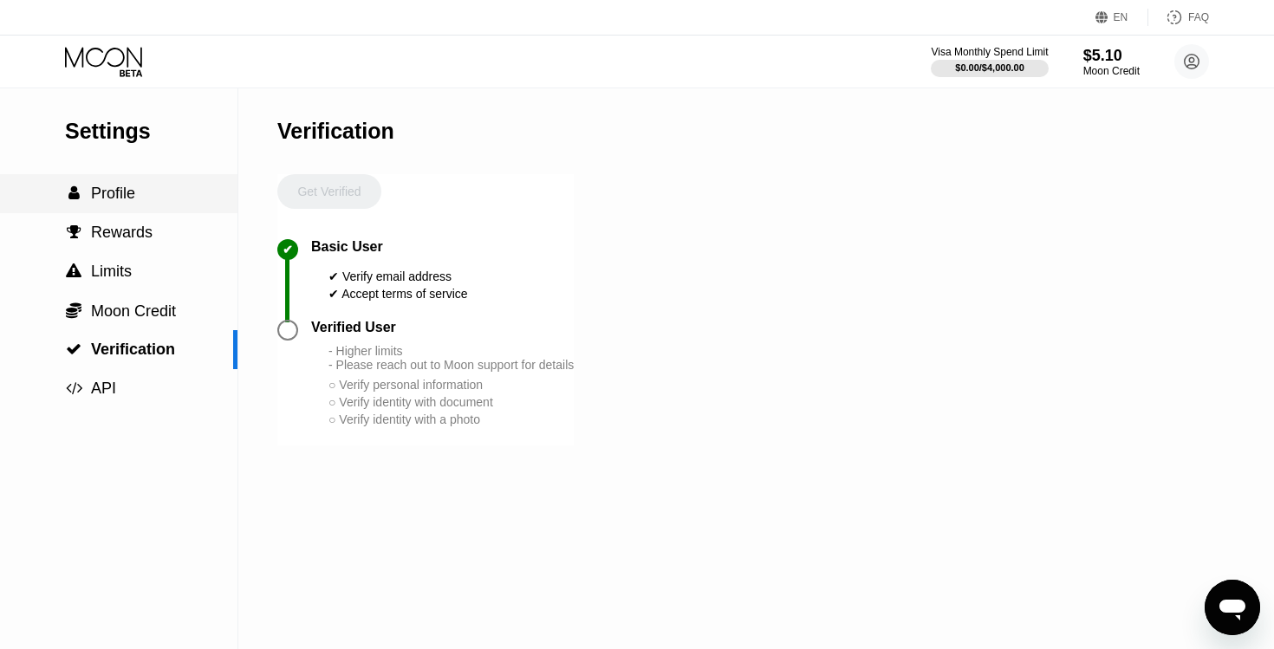
click at [130, 199] on span "Profile" at bounding box center [113, 193] width 44 height 17
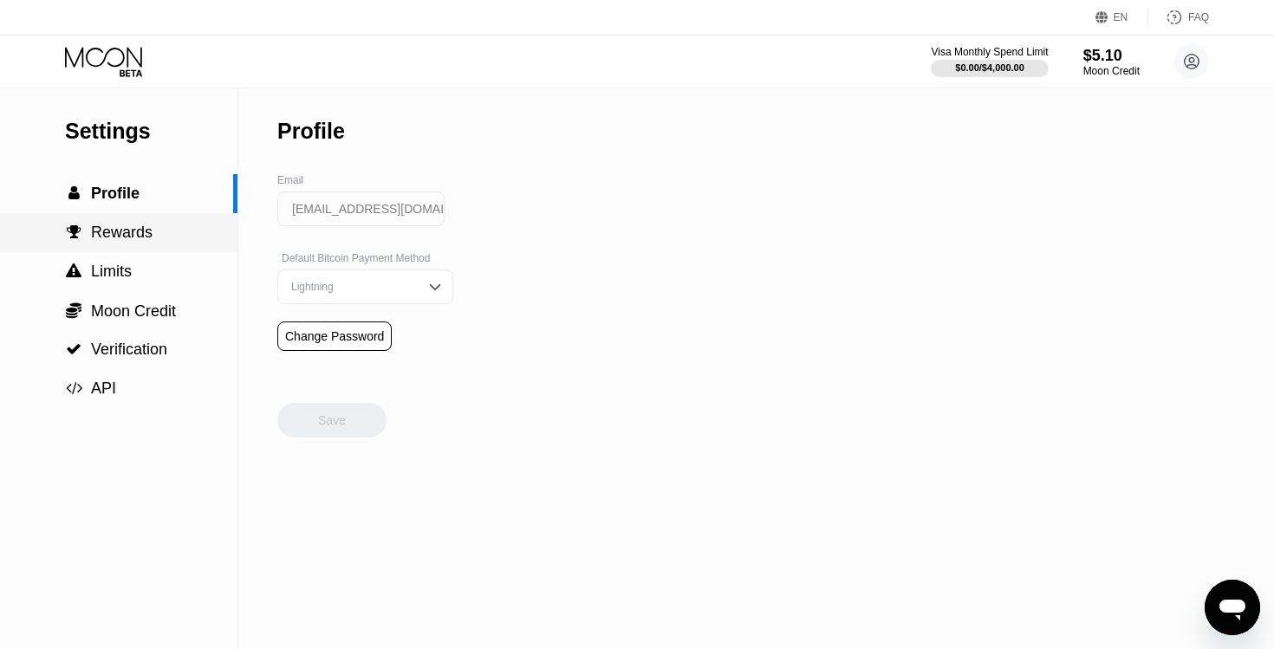
click at [141, 233] on span "Rewards" at bounding box center [122, 232] width 62 height 17
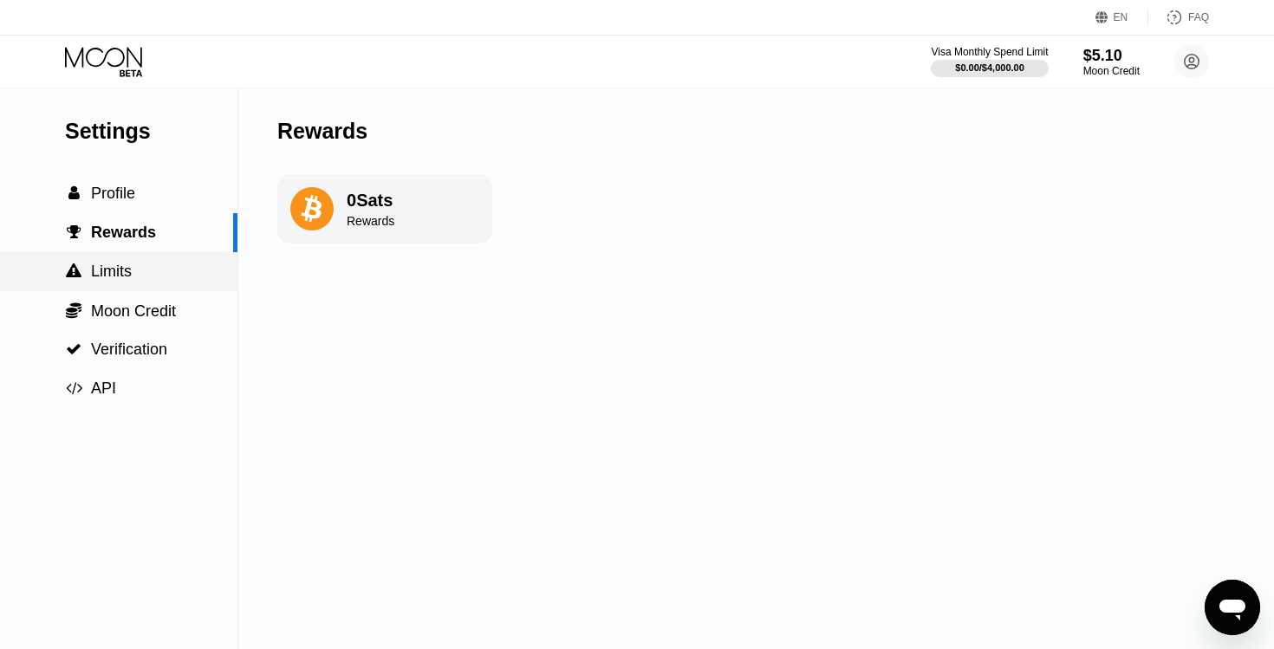
click at [134, 265] on div " Limits" at bounding box center [119, 272] width 238 height 18
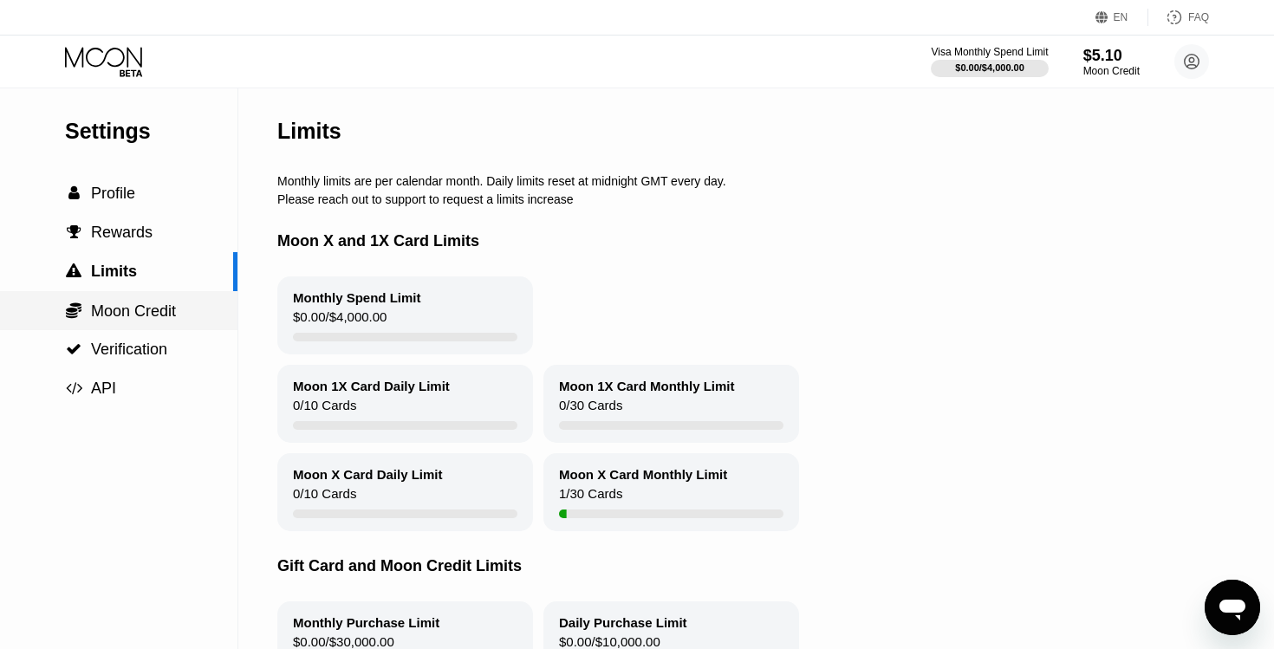
click at [142, 313] on span "Moon Credit" at bounding box center [133, 311] width 85 height 17
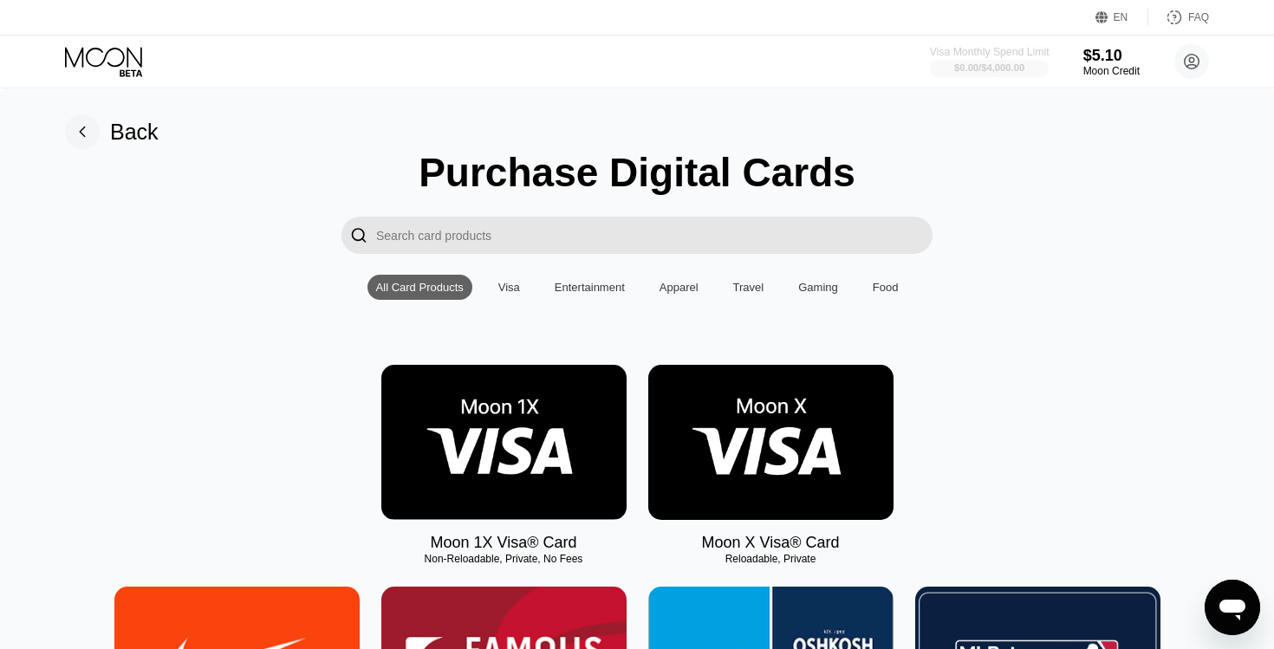
click at [1041, 65] on div at bounding box center [990, 68] width 120 height 17
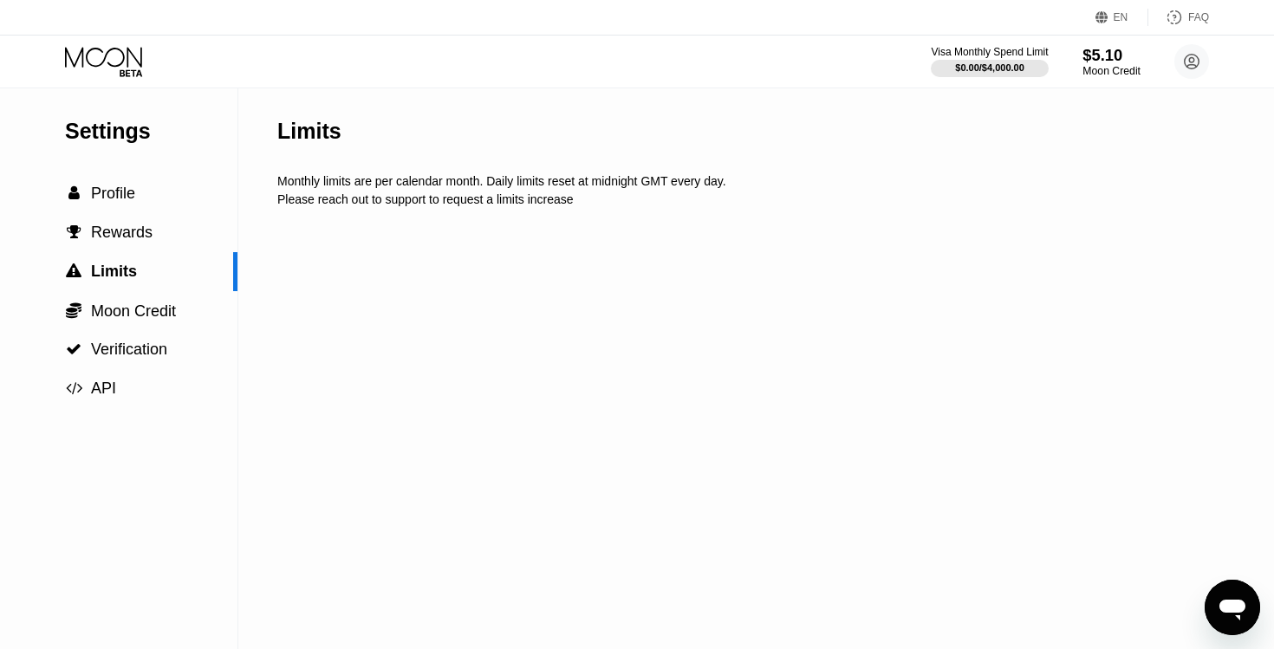
click at [1139, 61] on div "$5.10" at bounding box center [1112, 55] width 58 height 18
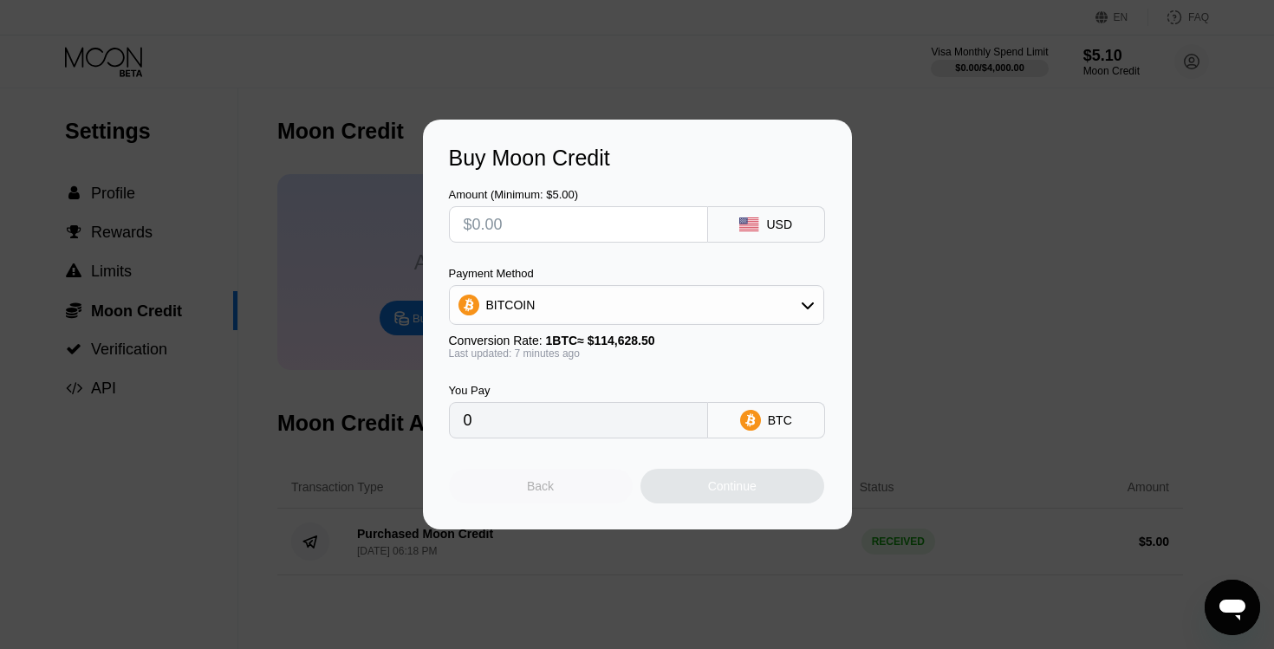
click at [536, 490] on div "Back" at bounding box center [540, 486] width 27 height 14
